Goal: Task Accomplishment & Management: Manage account settings

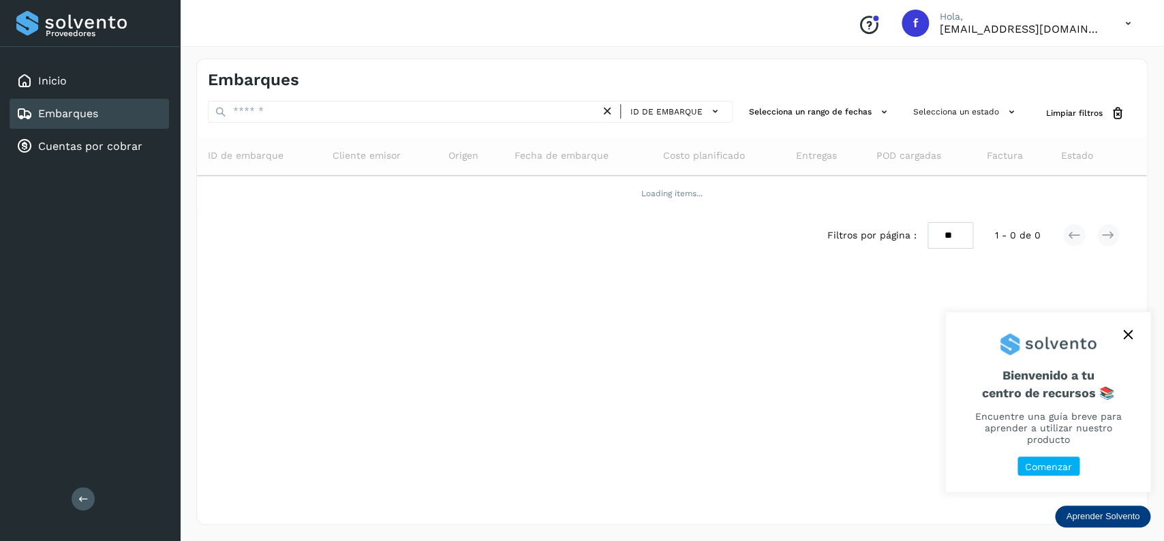
click at [132, 96] on div "Inicio Embarques Cuentas por cobrar" at bounding box center [90, 114] width 180 height 134
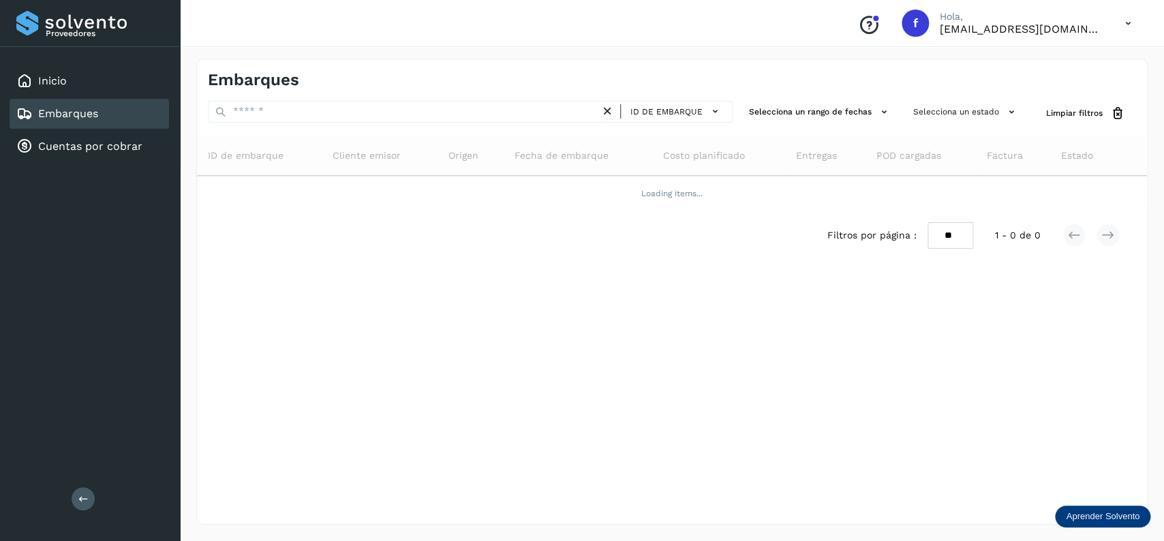
click at [113, 103] on div "Embarques" at bounding box center [89, 114] width 159 height 30
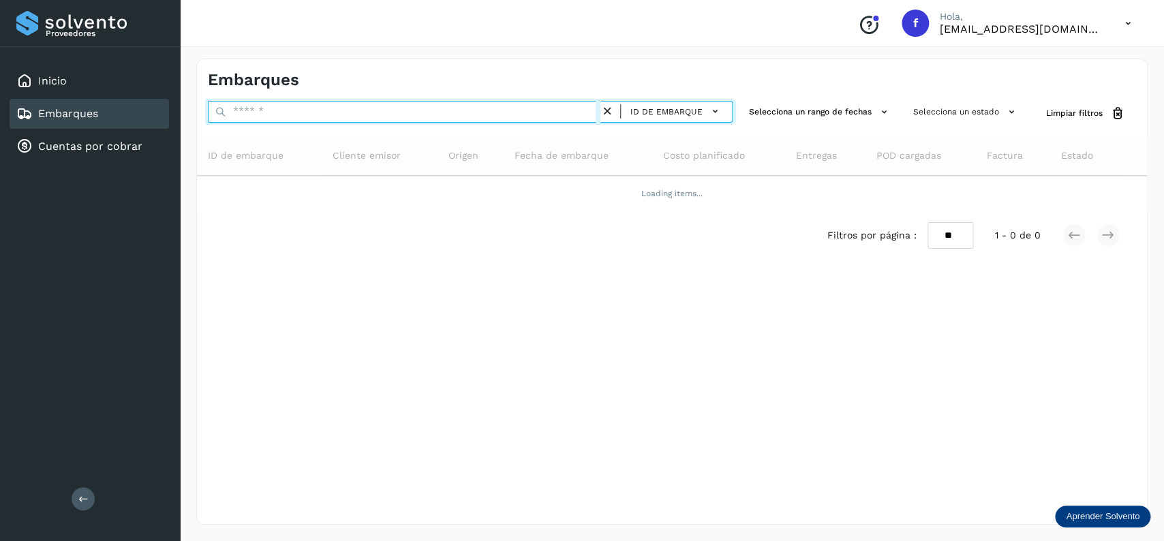
click at [234, 103] on input "text" at bounding box center [404, 112] width 393 height 22
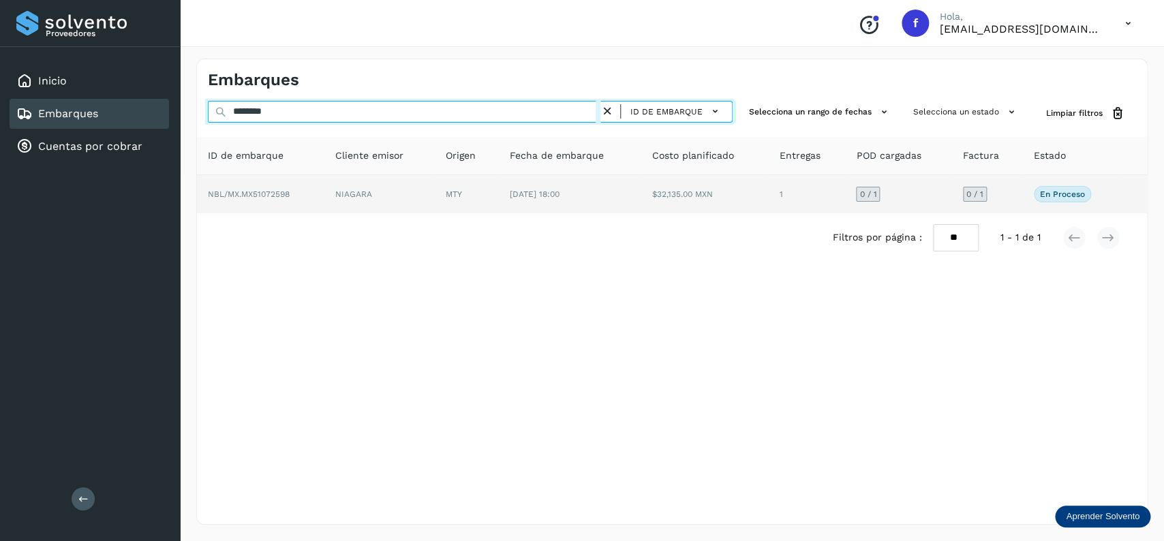
type input "********"
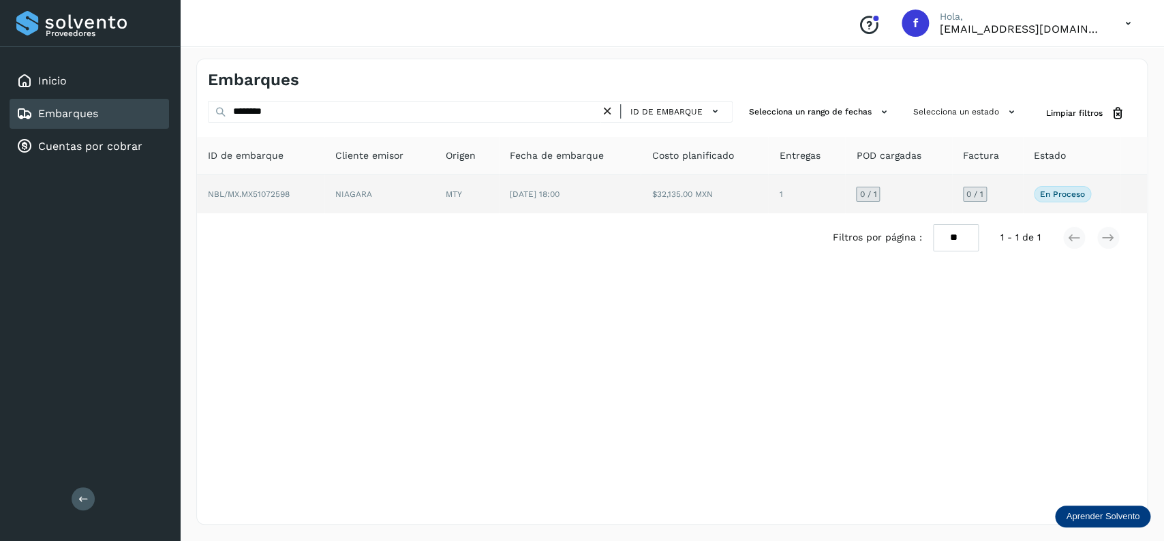
click at [641, 204] on td "[DATE] 18:00" at bounding box center [704, 194] width 127 height 38
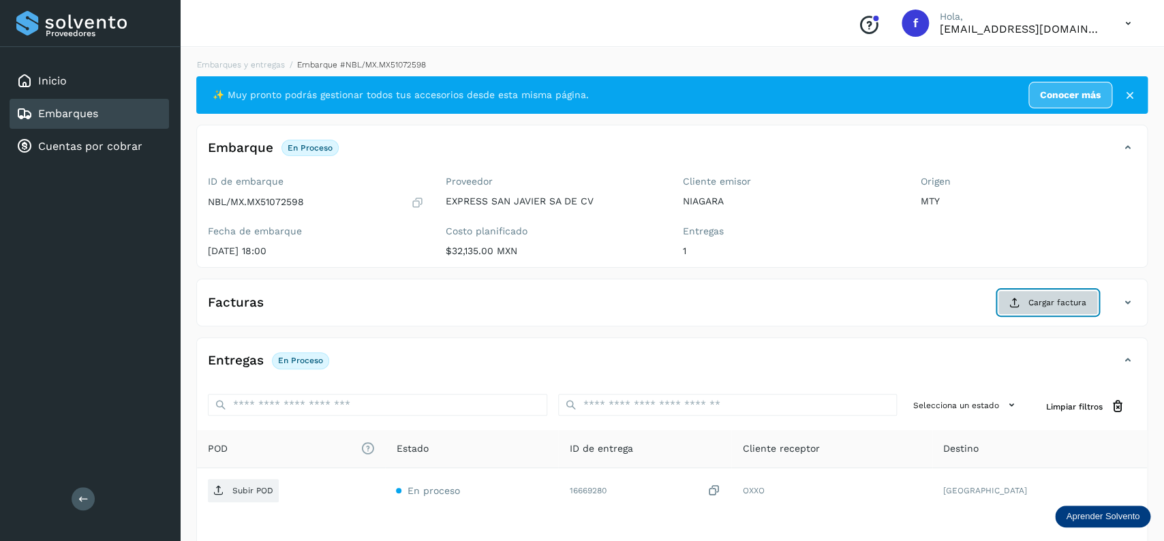
click at [1052, 311] on button "Cargar factura" at bounding box center [1048, 302] width 100 height 25
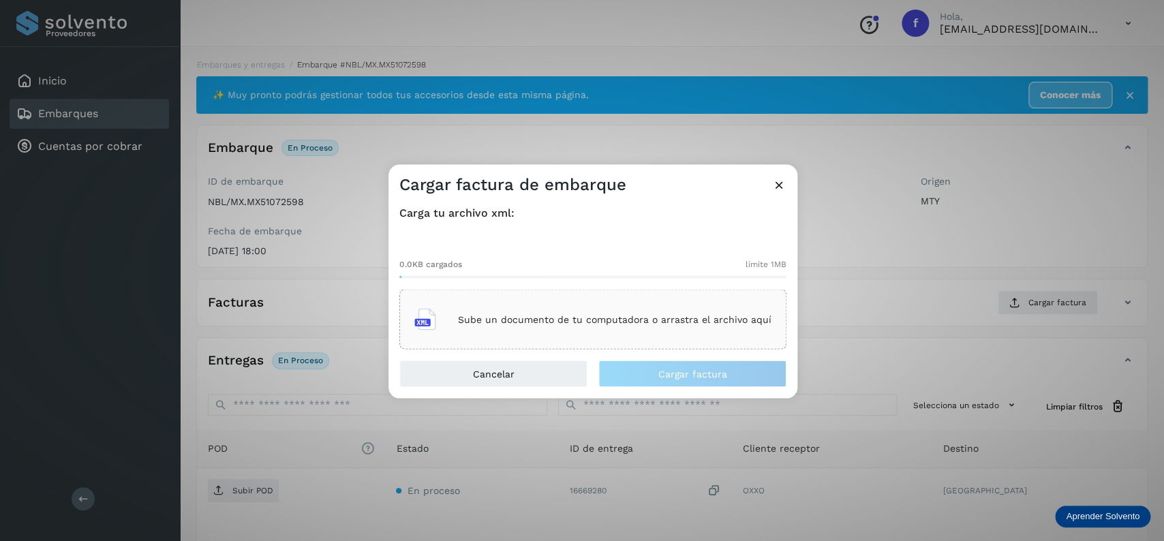
click at [405, 310] on div "Sube un documento de tu computadora o arrastra el archivo aquí" at bounding box center [592, 320] width 387 height 60
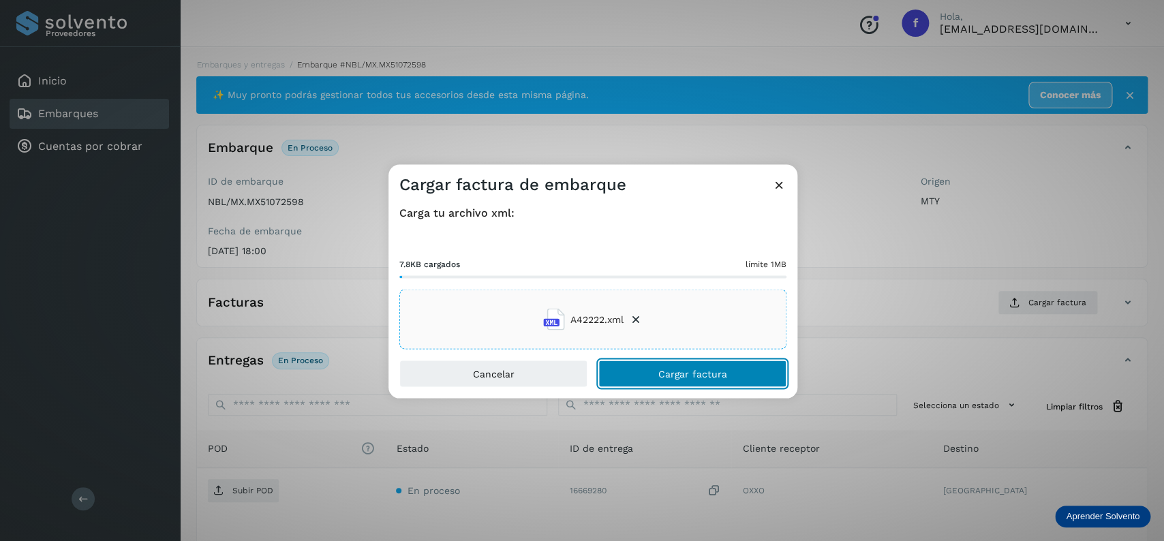
click at [694, 363] on button "Cargar factura" at bounding box center [692, 374] width 188 height 27
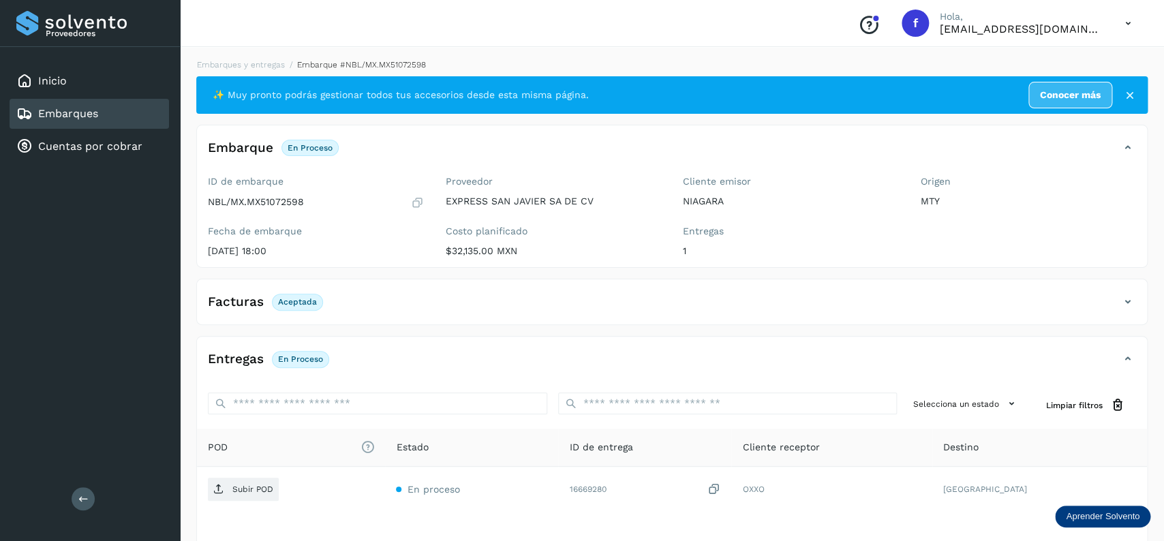
scroll to position [106, 0]
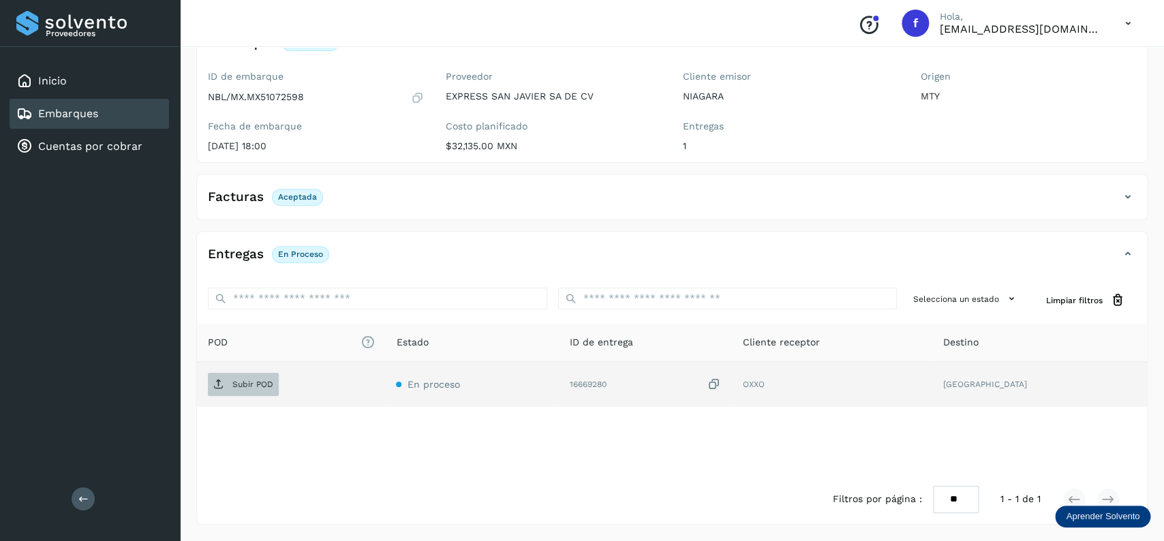
click at [213, 385] on span "Subir POD" at bounding box center [243, 384] width 71 height 22
click at [78, 121] on div "Embarques" at bounding box center [89, 114] width 159 height 30
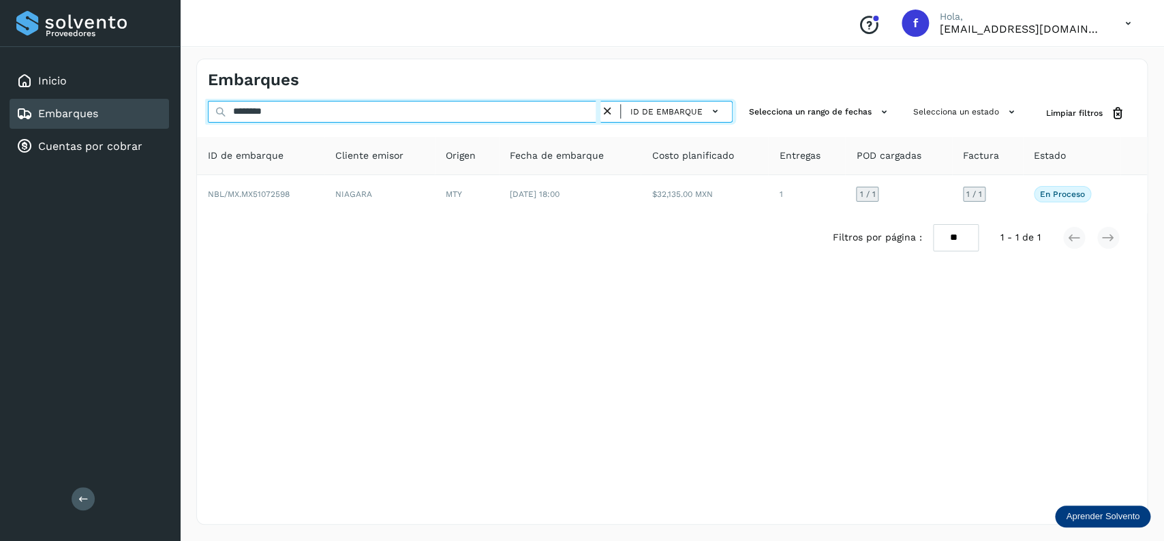
drag, startPoint x: 326, startPoint y: 119, endPoint x: 82, endPoint y: 119, distance: 243.3
click at [208, 119] on input "********" at bounding box center [404, 112] width 393 height 22
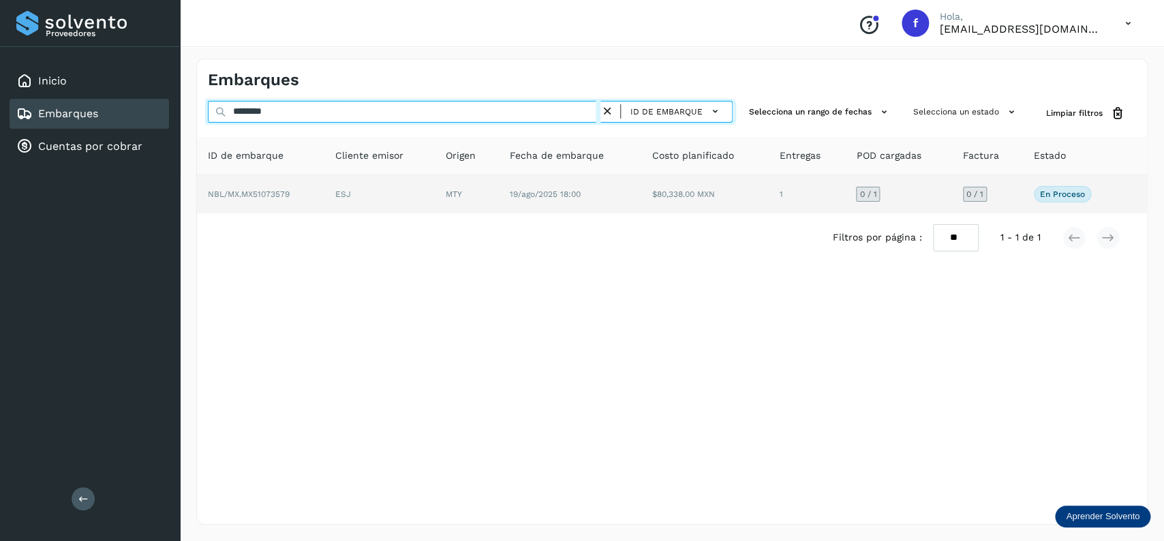
type input "********"
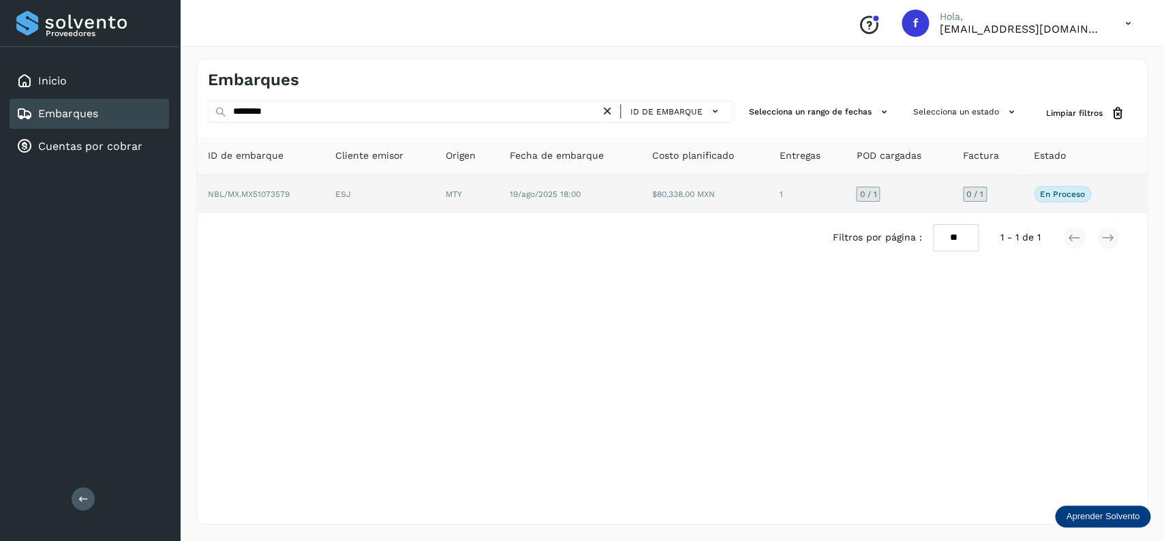
click at [641, 204] on td "19/ago/2025 18:00" at bounding box center [704, 194] width 127 height 38
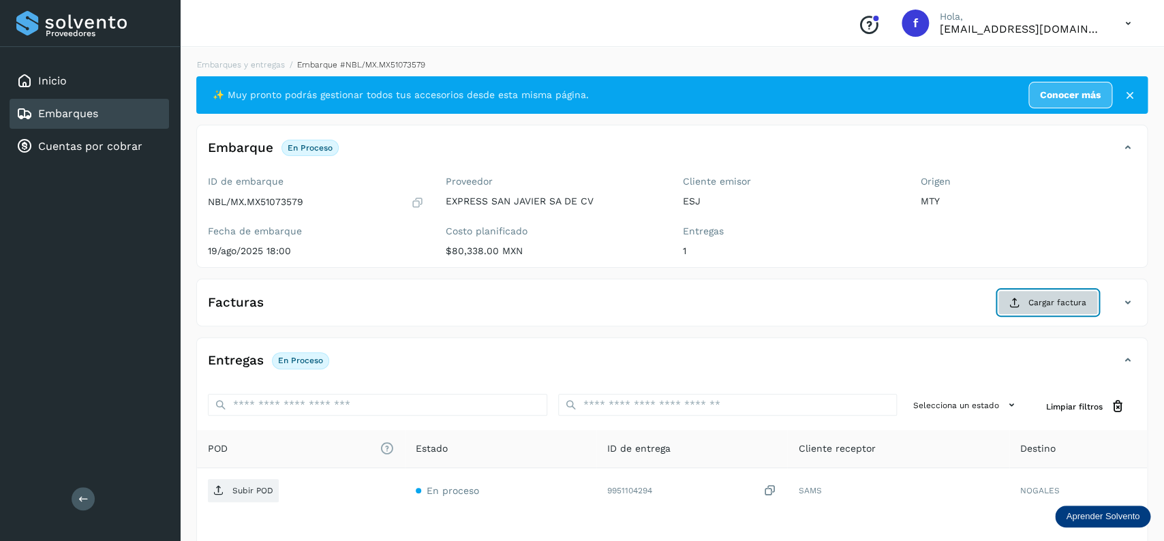
click at [1069, 298] on span "Cargar factura" at bounding box center [1057, 302] width 58 height 12
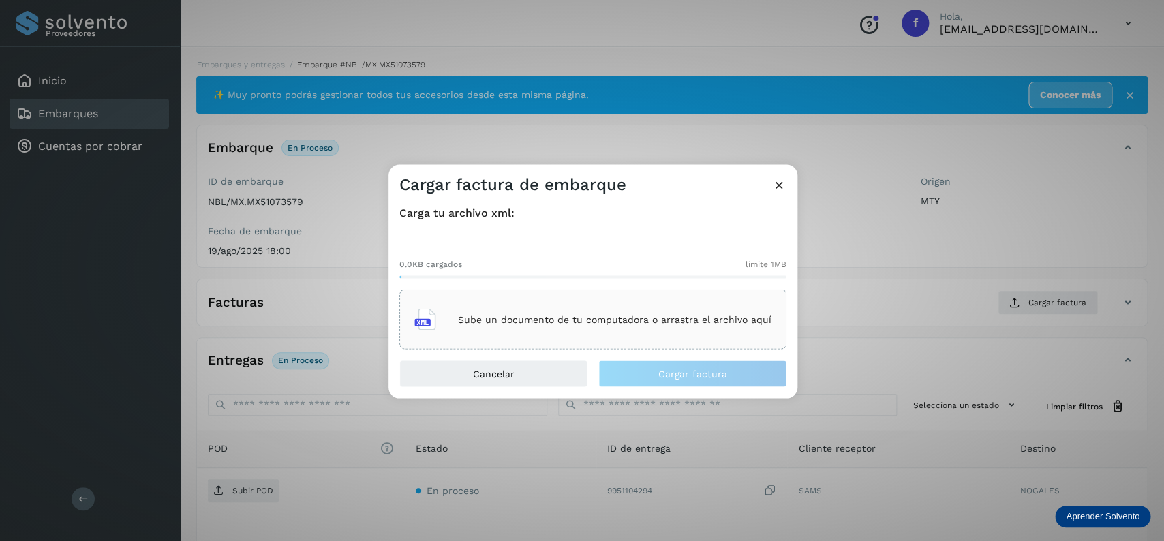
click at [699, 296] on div "Sube un documento de tu computadora o arrastra el archivo aquí" at bounding box center [592, 320] width 387 height 60
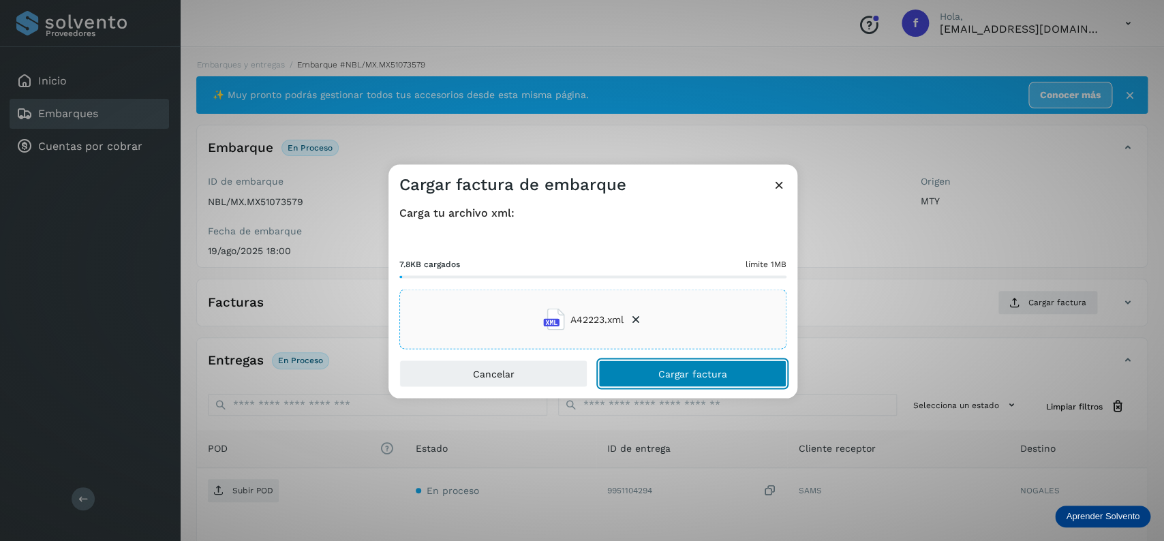
click at [615, 384] on button "Cargar factura" at bounding box center [692, 374] width 188 height 27
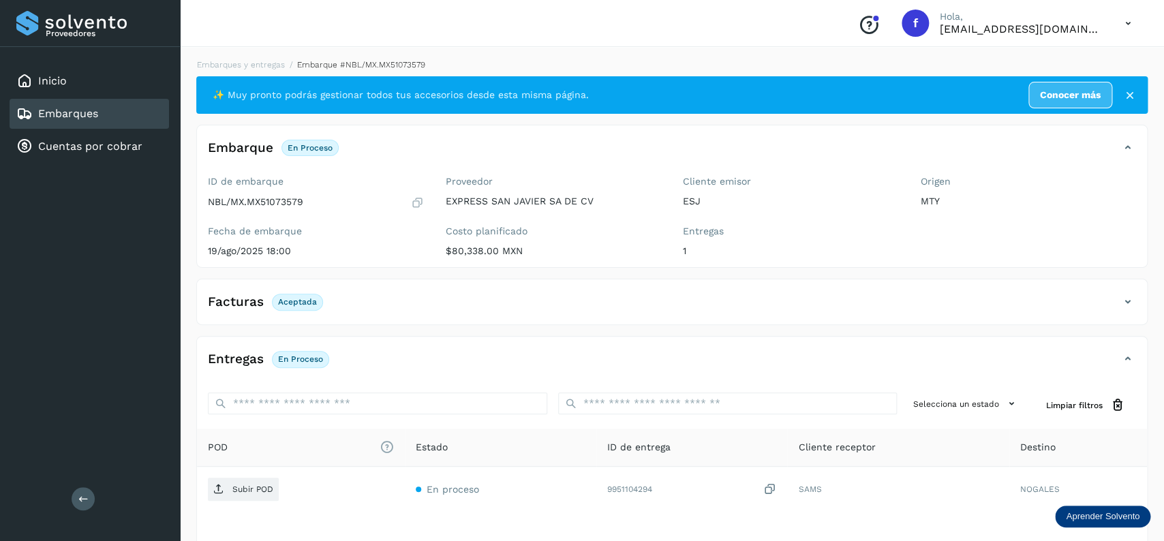
scroll to position [106, 0]
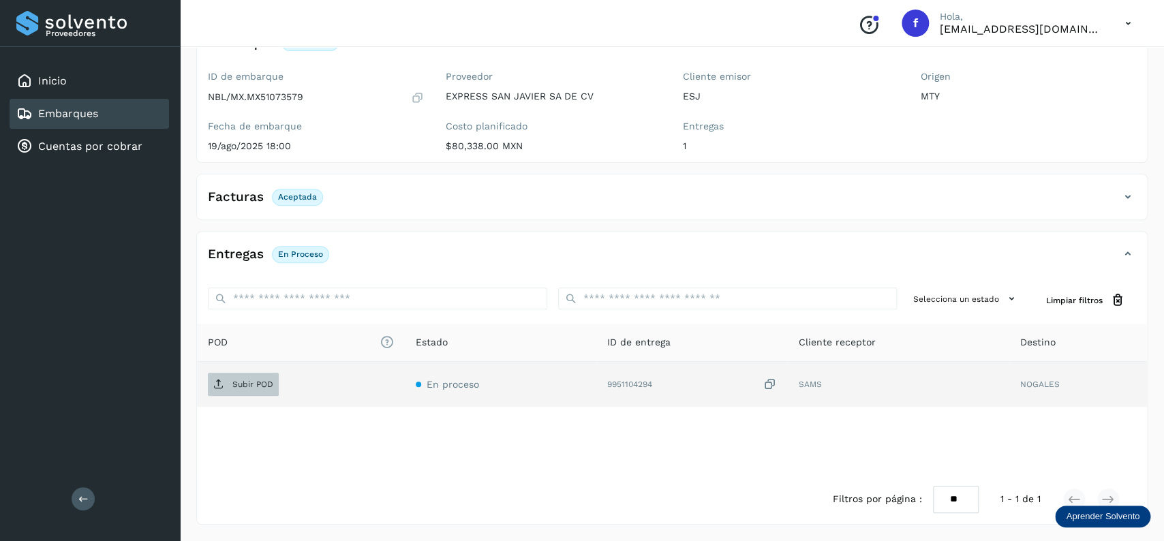
click at [245, 377] on span "Subir POD" at bounding box center [243, 384] width 71 height 22
click at [136, 106] on div "Embarques" at bounding box center [89, 114] width 159 height 30
